Goal: Task Accomplishment & Management: Manage account settings

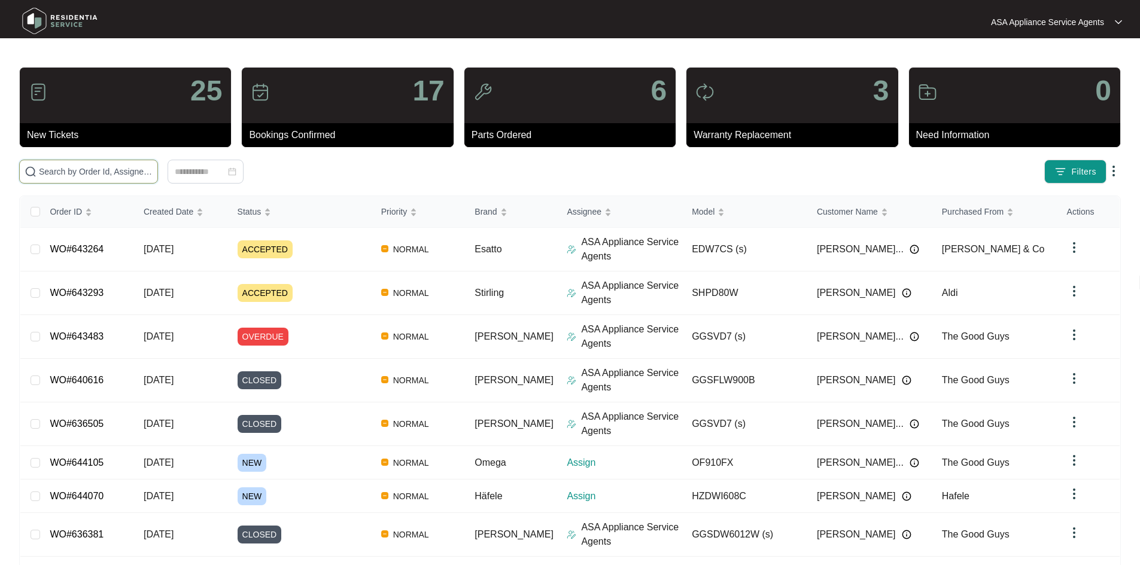
click at [66, 177] on input "text" at bounding box center [96, 171] width 114 height 13
paste input "644070"
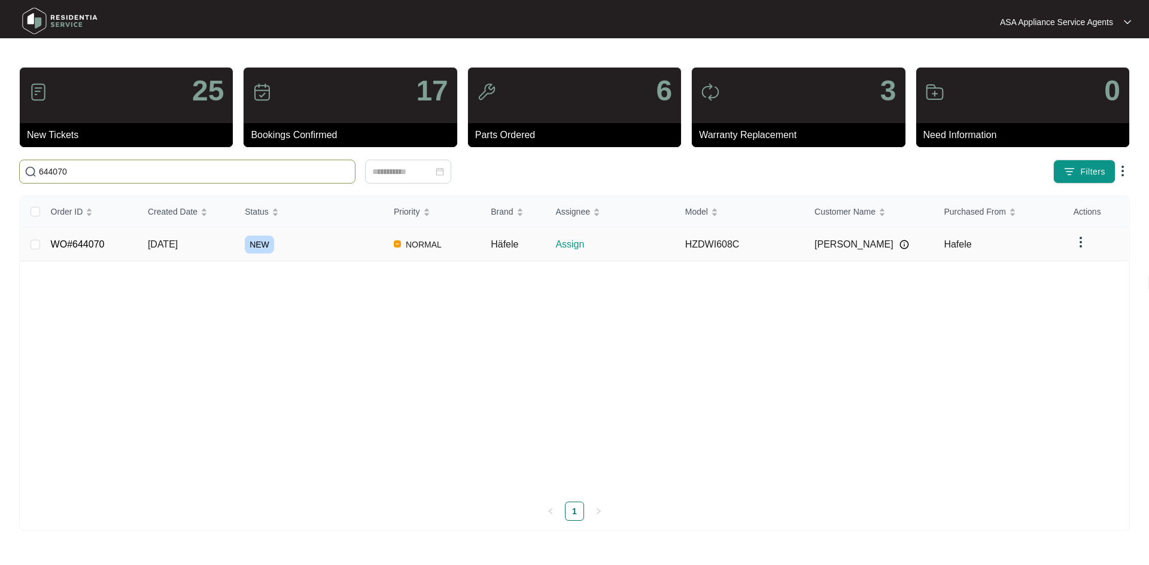
type input "644070"
click at [212, 248] on td "[DATE]" at bounding box center [186, 244] width 97 height 33
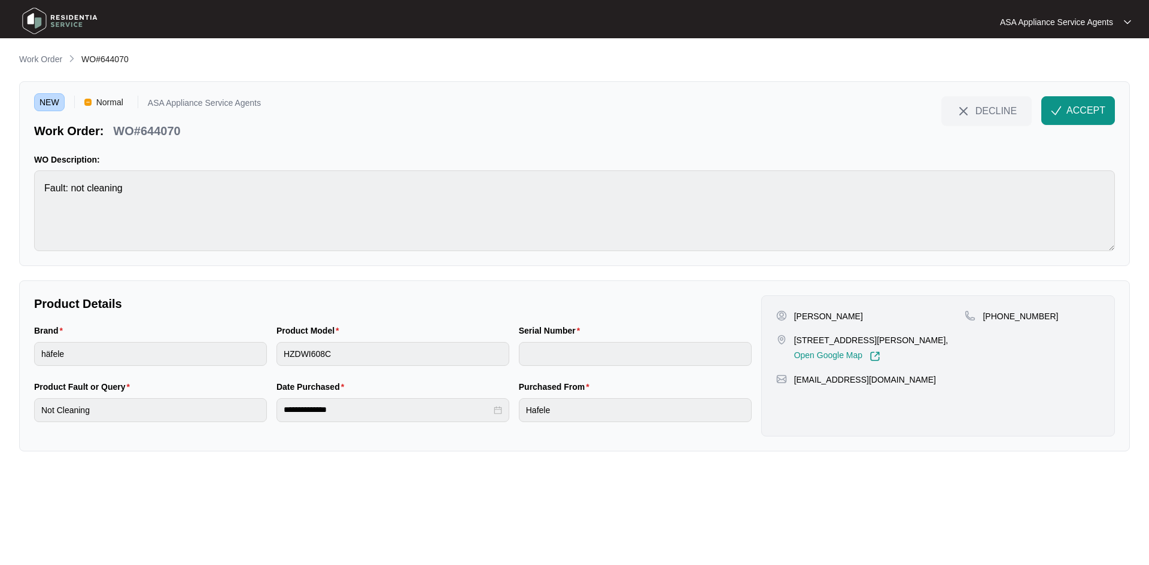
click at [512, 9] on div at bounding box center [575, 22] width 552 height 36
click at [833, 312] on p "[PERSON_NAME]" at bounding box center [828, 316] width 69 height 12
copy p "[PERSON_NAME]"
click at [799, 314] on p "[PERSON_NAME]" at bounding box center [828, 316] width 69 height 12
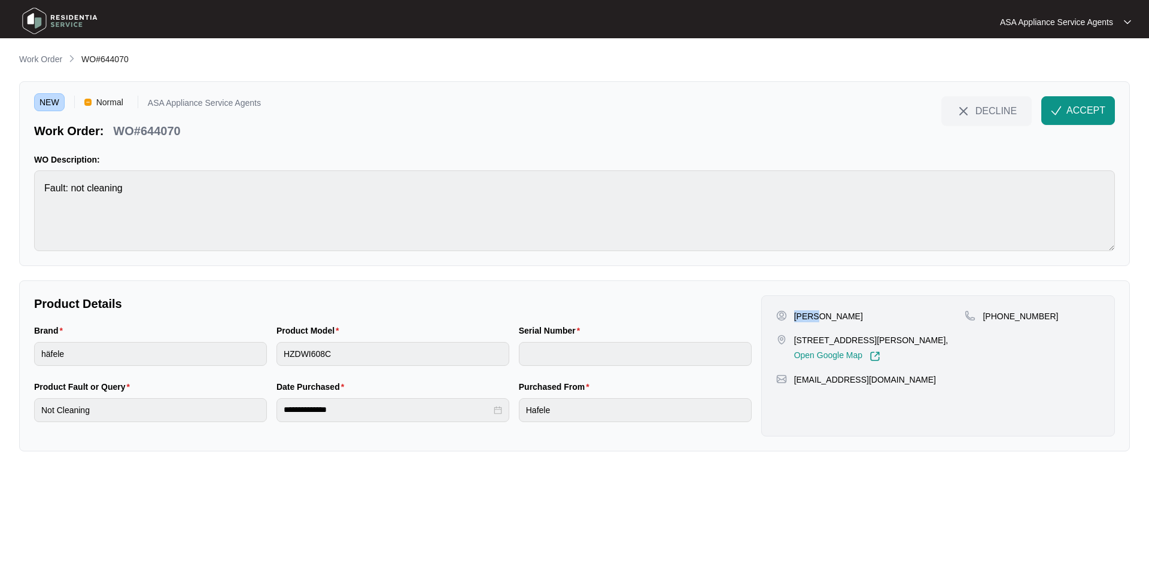
click at [799, 314] on p "[PERSON_NAME]" at bounding box center [828, 316] width 69 height 12
copy p "[PERSON_NAME]"
drag, startPoint x: 901, startPoint y: 341, endPoint x: 793, endPoint y: 337, distance: 107.7
click at [794, 337] on p "[STREET_ADDRESS][PERSON_NAME]," at bounding box center [871, 340] width 154 height 12
copy p "[GEOGRAPHIC_DATA]"
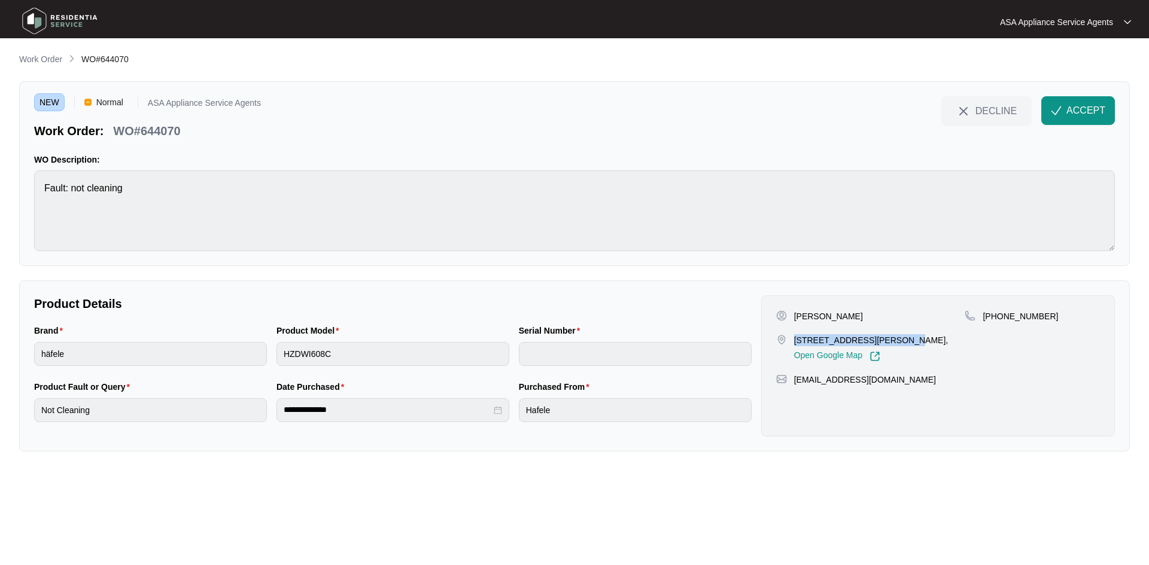
drag, startPoint x: 913, startPoint y: 341, endPoint x: 931, endPoint y: 342, distance: 17.4
click at [948, 340] on p "[STREET_ADDRESS][PERSON_NAME]," at bounding box center [871, 340] width 154 height 12
drag, startPoint x: 911, startPoint y: 343, endPoint x: 958, endPoint y: 345, distance: 46.7
click at [948, 345] on p "[STREET_ADDRESS][PERSON_NAME]," at bounding box center [871, 340] width 154 height 12
copy p "[PERSON_NAME] Par"
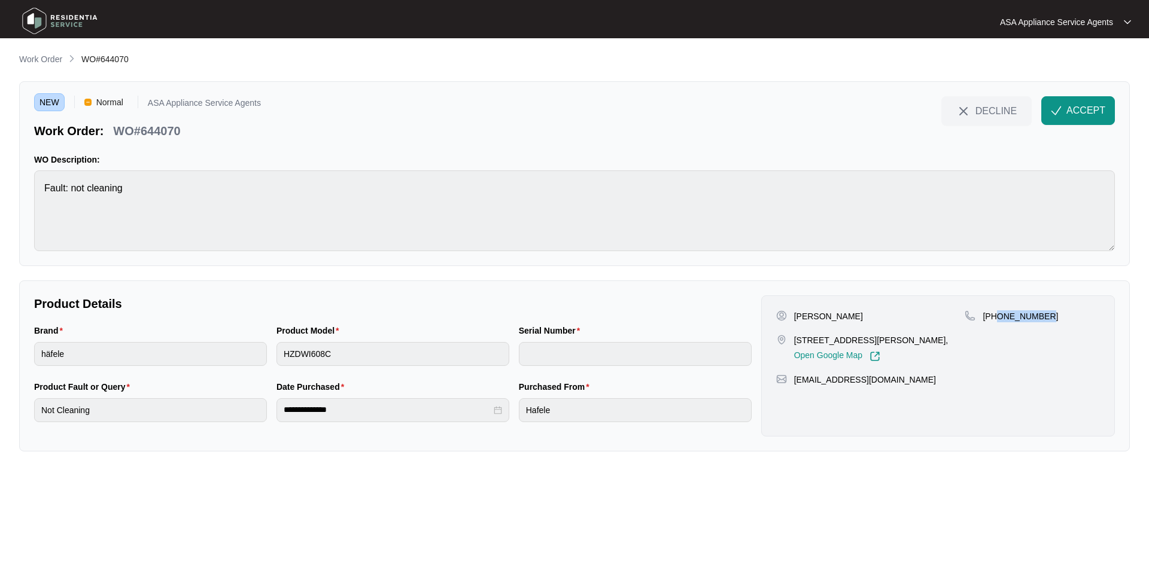
drag, startPoint x: 998, startPoint y: 314, endPoint x: 1054, endPoint y: 319, distance: 55.9
click at [1054, 319] on div "[PHONE_NUMBER]" at bounding box center [1031, 316] width 135 height 12
copy p "1300423353"
drag, startPoint x: 904, startPoint y: 390, endPoint x: 796, endPoint y: 398, distance: 109.2
click at [796, 398] on div "[PERSON_NAME] [STREET_ADDRESS][PERSON_NAME][PERSON_NAME], Open Google Map [PHON…" at bounding box center [938, 366] width 354 height 141
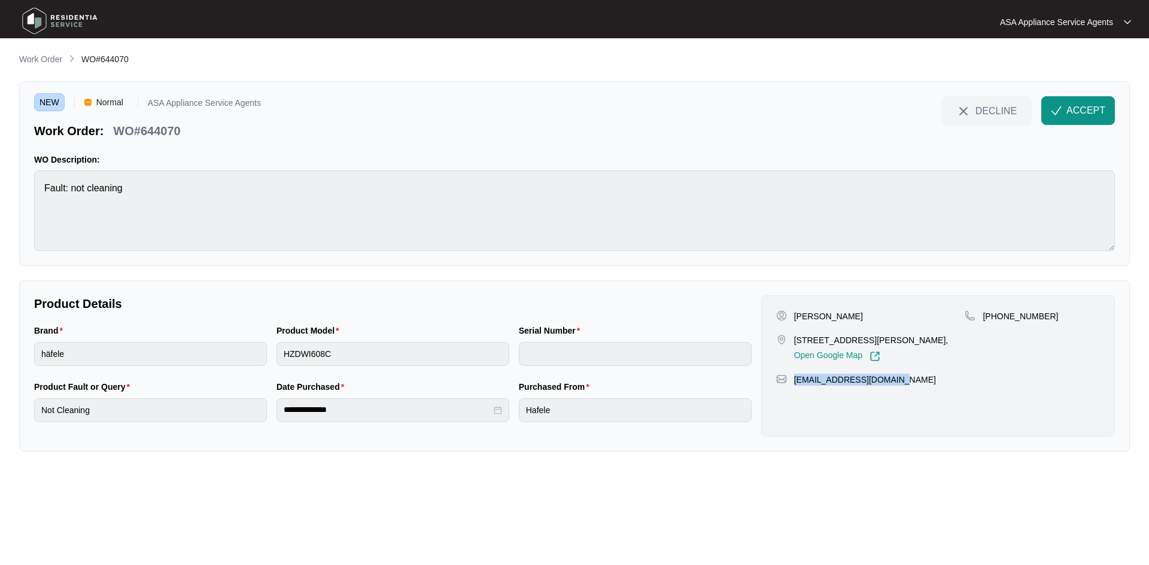
copy p "[EMAIL_ADDRESS][DOMAIN_NAME]"
click at [31, 193] on div "NEW Normal ASA Appliance Service Agents Work Order: WO#644070 DECLINE ACCEPT WO…" at bounding box center [574, 173] width 1110 height 185
click at [254, 357] on div "Brand häfele Product Model HZDWI608C Serial Number" at bounding box center [392, 352] width 727 height 56
click at [0, 351] on html "**********" at bounding box center [574, 282] width 1149 height 565
click at [246, 361] on div "Brand häfele Product Model HZDWI608C Serial Number" at bounding box center [392, 352] width 727 height 56
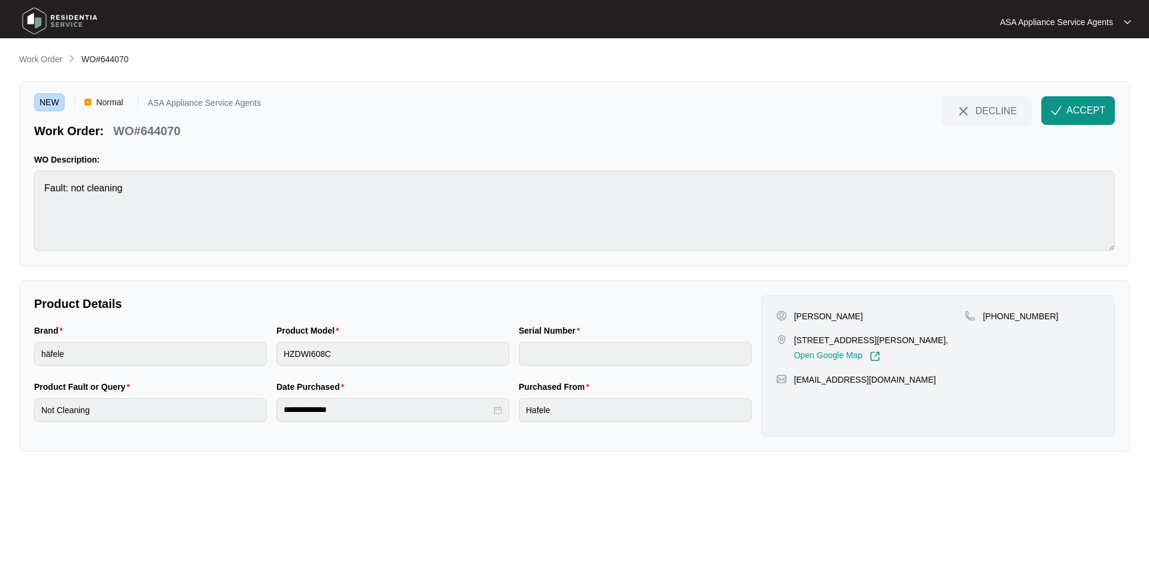
click at [161, 126] on p "WO#644070" at bounding box center [146, 131] width 67 height 17
drag, startPoint x: 147, startPoint y: 128, endPoint x: 170, endPoint y: 129, distance: 23.9
click at [147, 128] on p "WO#644070" at bounding box center [146, 131] width 67 height 17
click at [187, 129] on div "Work Order: WO#644070" at bounding box center [147, 128] width 227 height 21
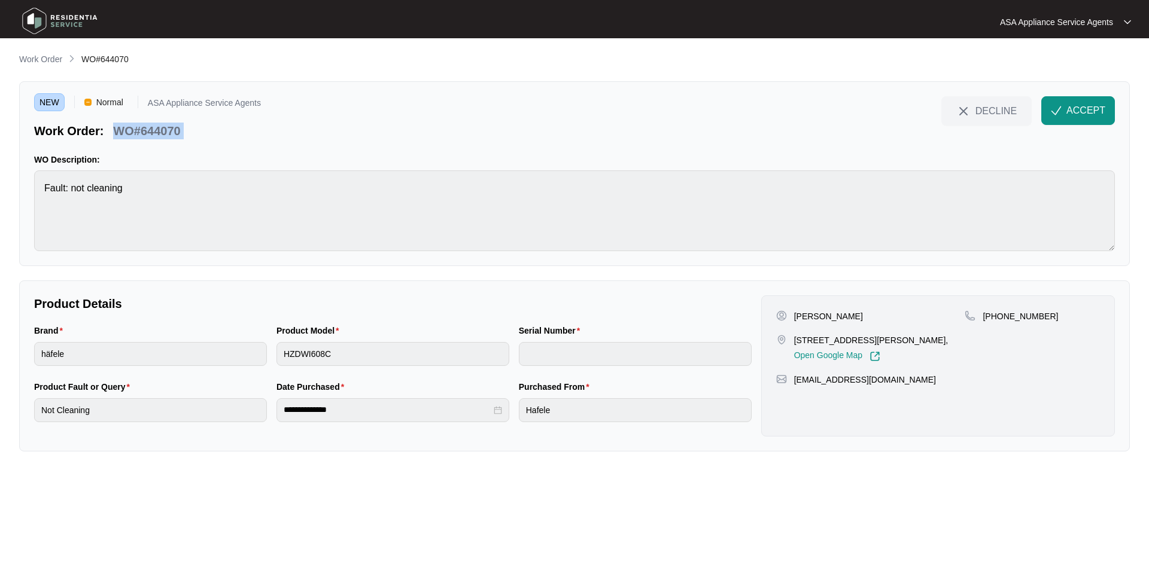
drag, startPoint x: 187, startPoint y: 129, endPoint x: 119, endPoint y: 129, distance: 68.2
click at [119, 129] on div "Work Order: WO#644070" at bounding box center [147, 128] width 227 height 21
click at [1071, 109] on span "ACCEPT" at bounding box center [1085, 110] width 39 height 14
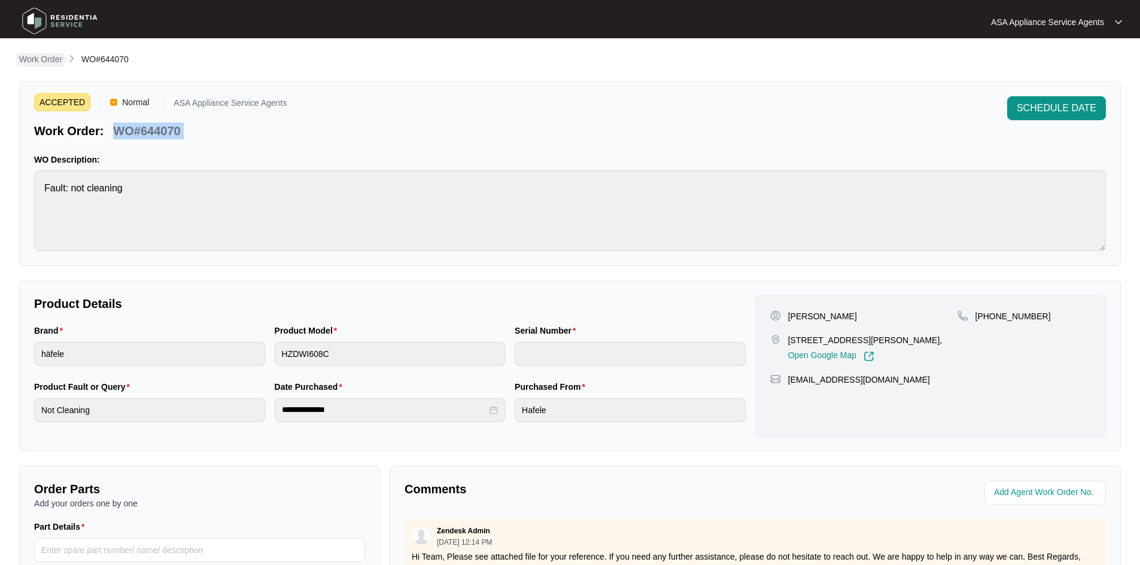
click at [54, 58] on p "Work Order" at bounding box center [40, 59] width 43 height 12
